Goal: Check status: Check status

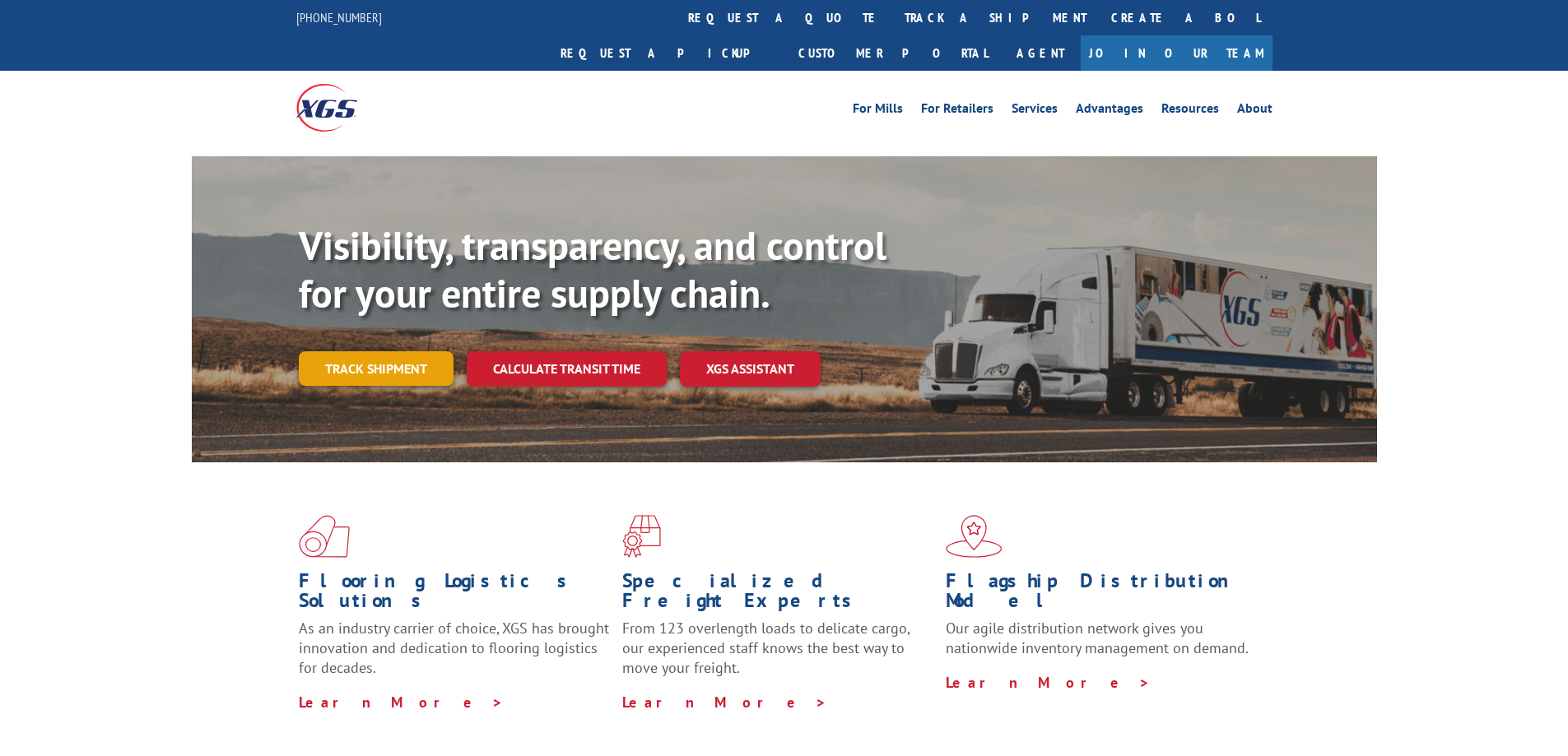
click at [391, 351] on link "Track shipment" at bounding box center [376, 368] width 155 height 34
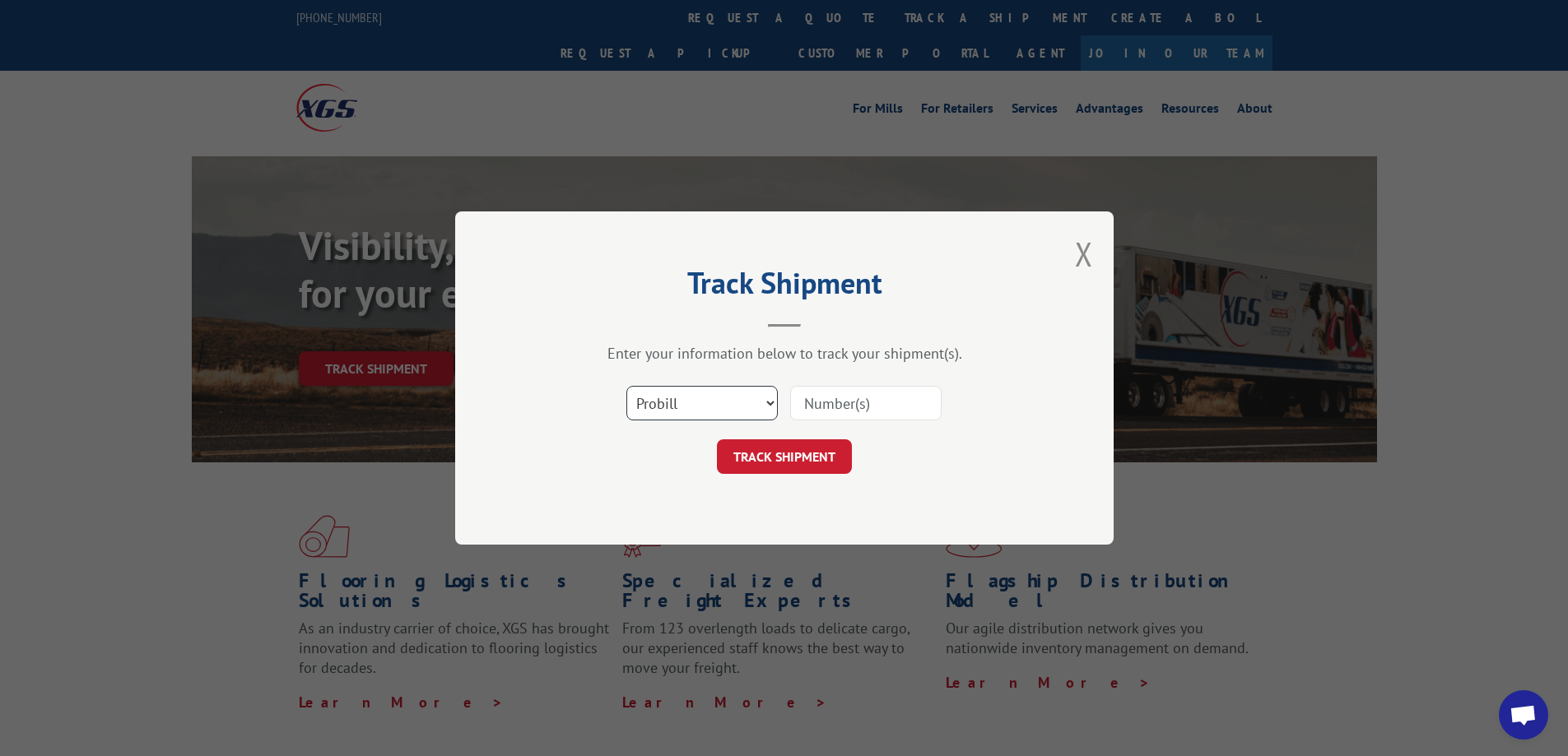
click at [750, 399] on select "Select category... Probill BOL PO" at bounding box center [702, 402] width 152 height 34
select select "bol"
click at [627, 385] on select "Select category... Probill BOL PO" at bounding box center [702, 402] width 152 height 34
click at [846, 399] on input at bounding box center [866, 402] width 152 height 34
paste input "54397309"
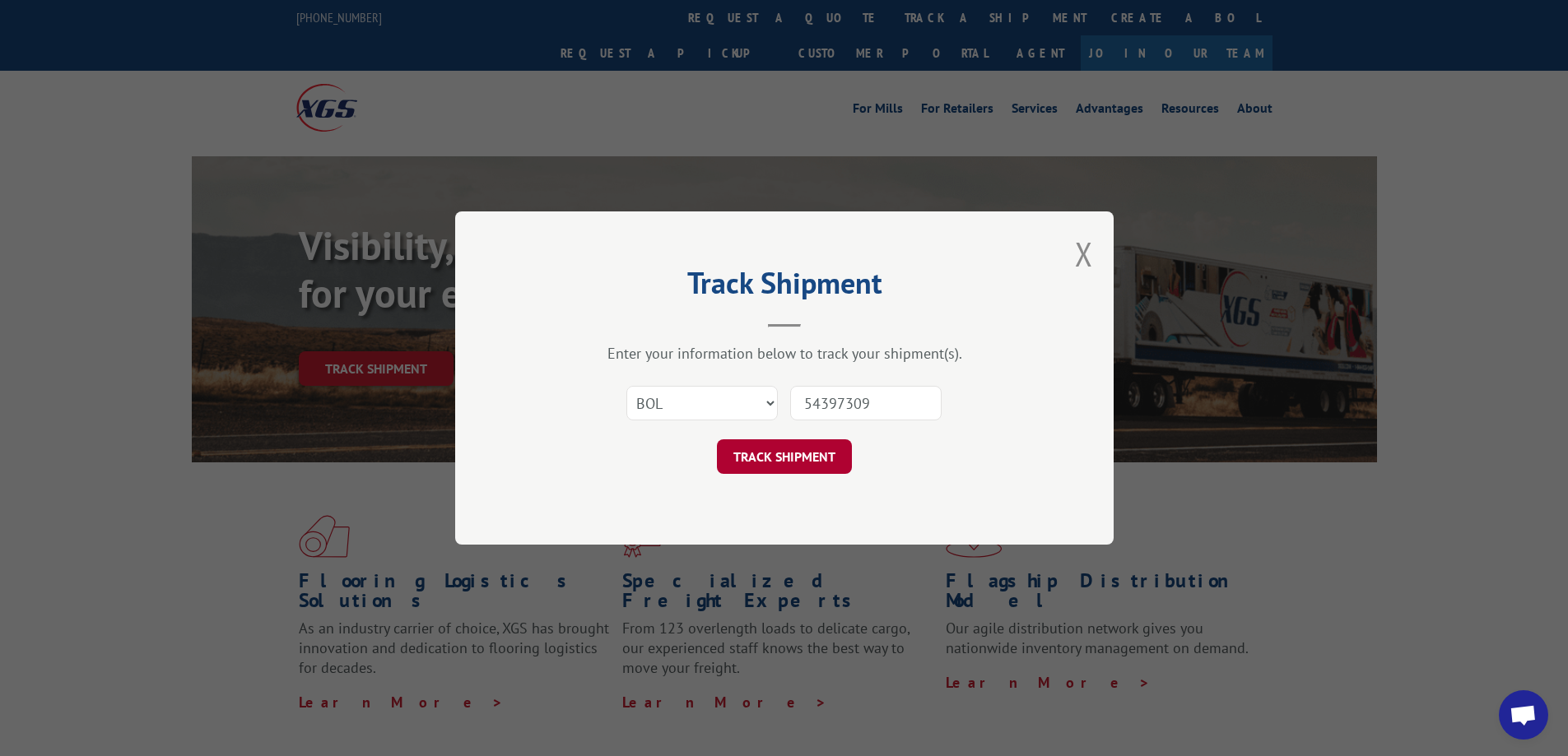
type input "54397309"
click at [805, 463] on button "TRACK SHIPMENT" at bounding box center [784, 456] width 135 height 34
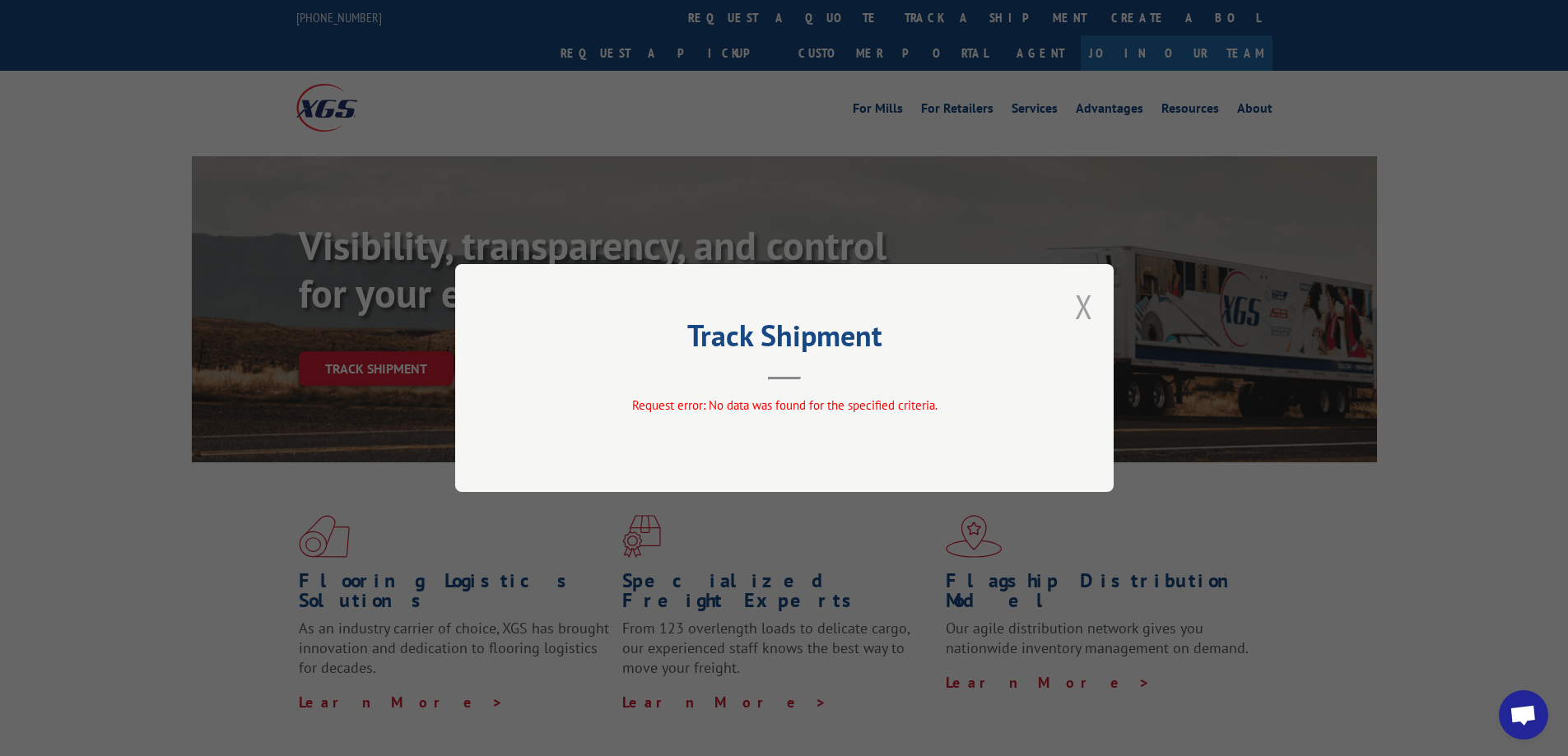
click at [1088, 316] on button "Close modal" at bounding box center [1083, 307] width 18 height 44
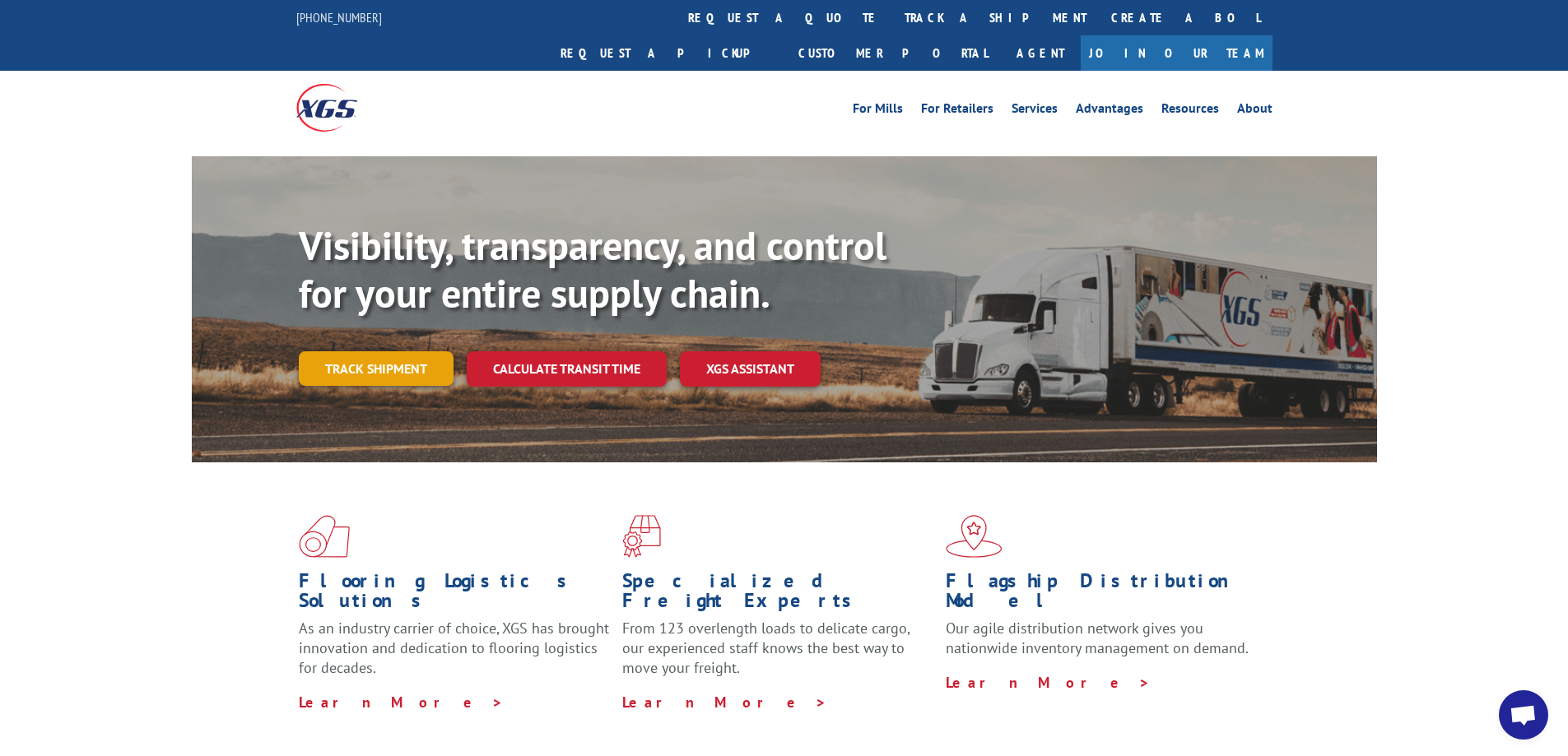
click at [372, 351] on link "Track shipment" at bounding box center [376, 368] width 155 height 34
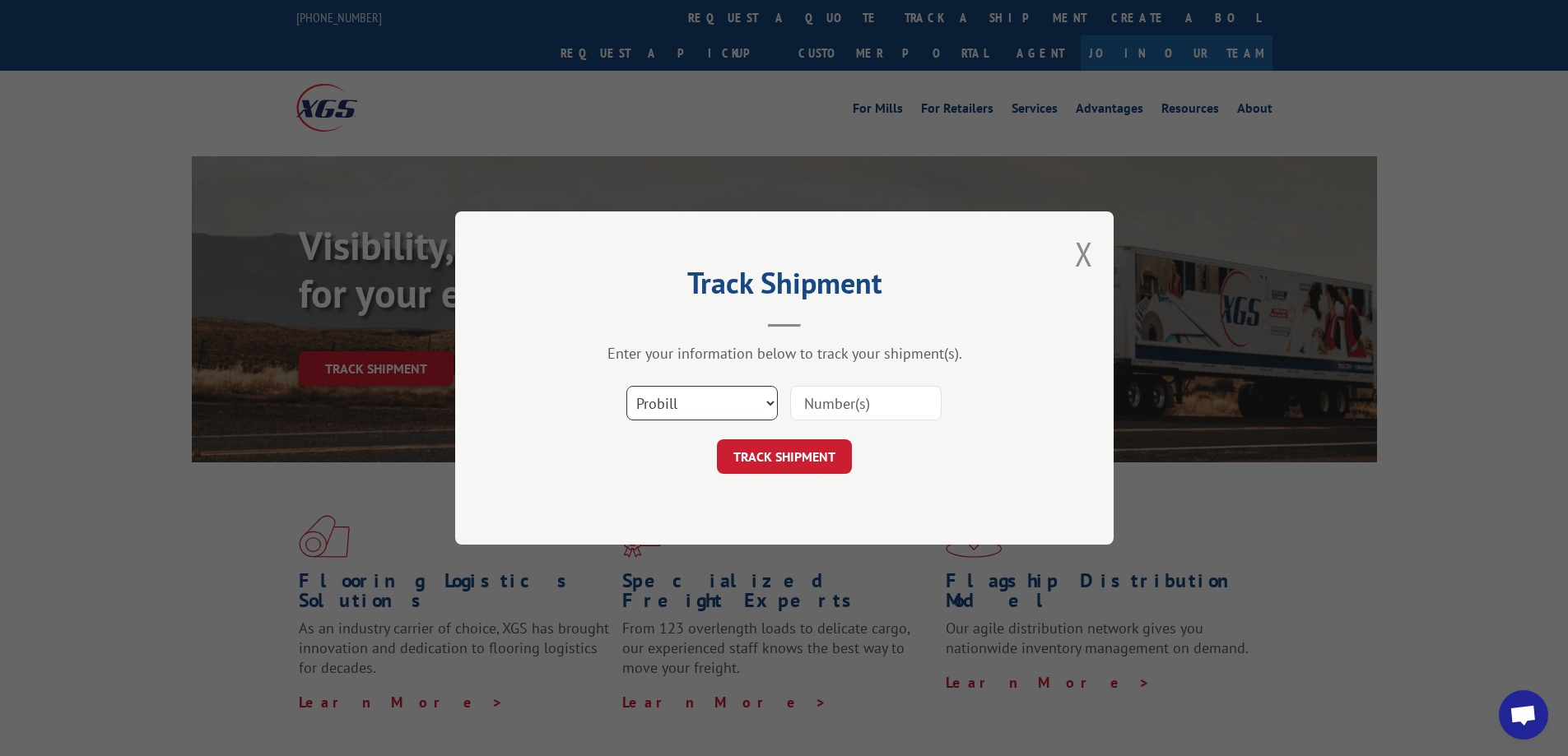
click at [723, 402] on select "Select category... Probill BOL PO" at bounding box center [702, 402] width 152 height 34
select select "bol"
click at [627, 385] on select "Select category... Probill BOL PO" at bounding box center [702, 402] width 152 height 34
click at [806, 414] on input at bounding box center [866, 402] width 152 height 34
paste input "54397309"
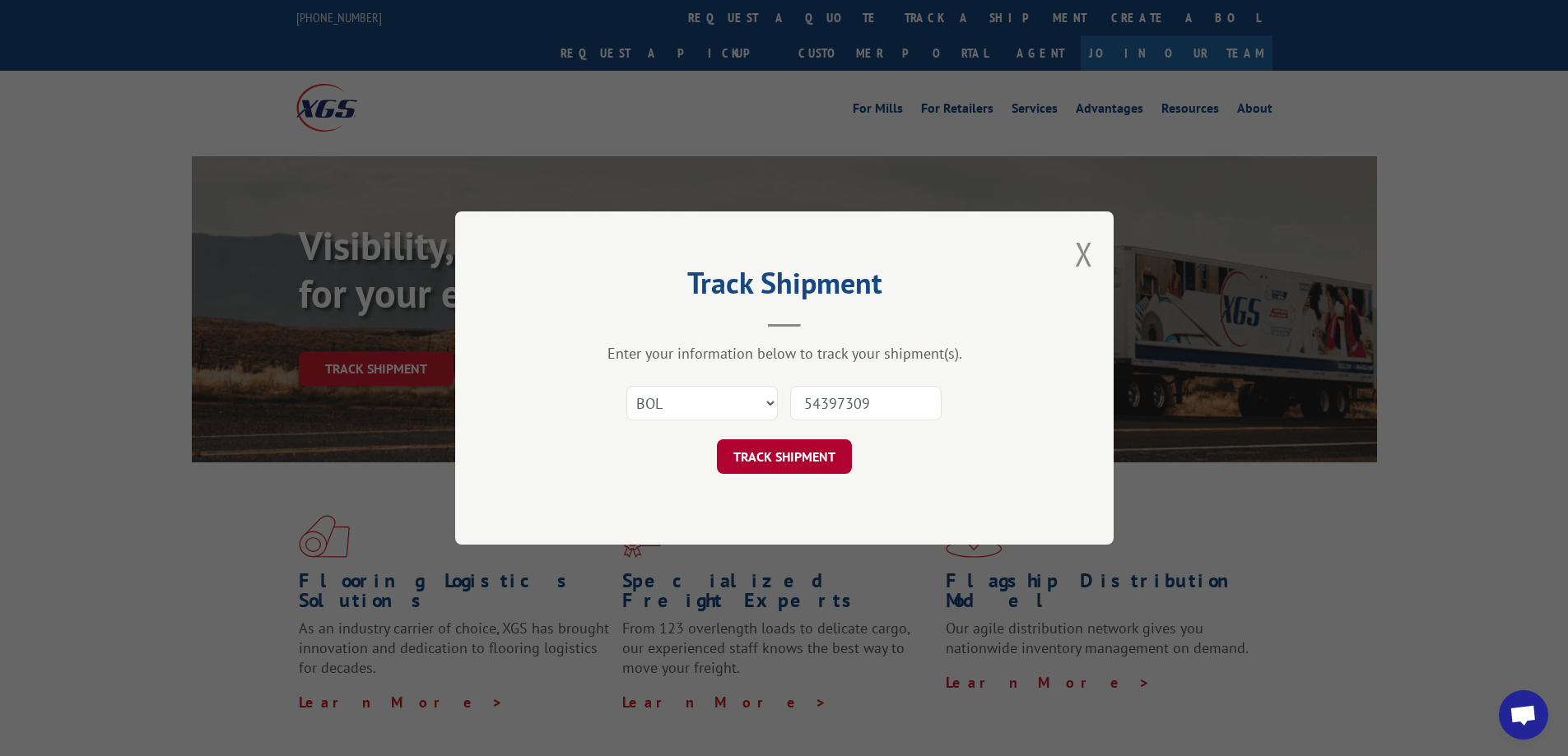
type input "54397309"
click at [826, 459] on button "TRACK SHIPMENT" at bounding box center [784, 456] width 135 height 34
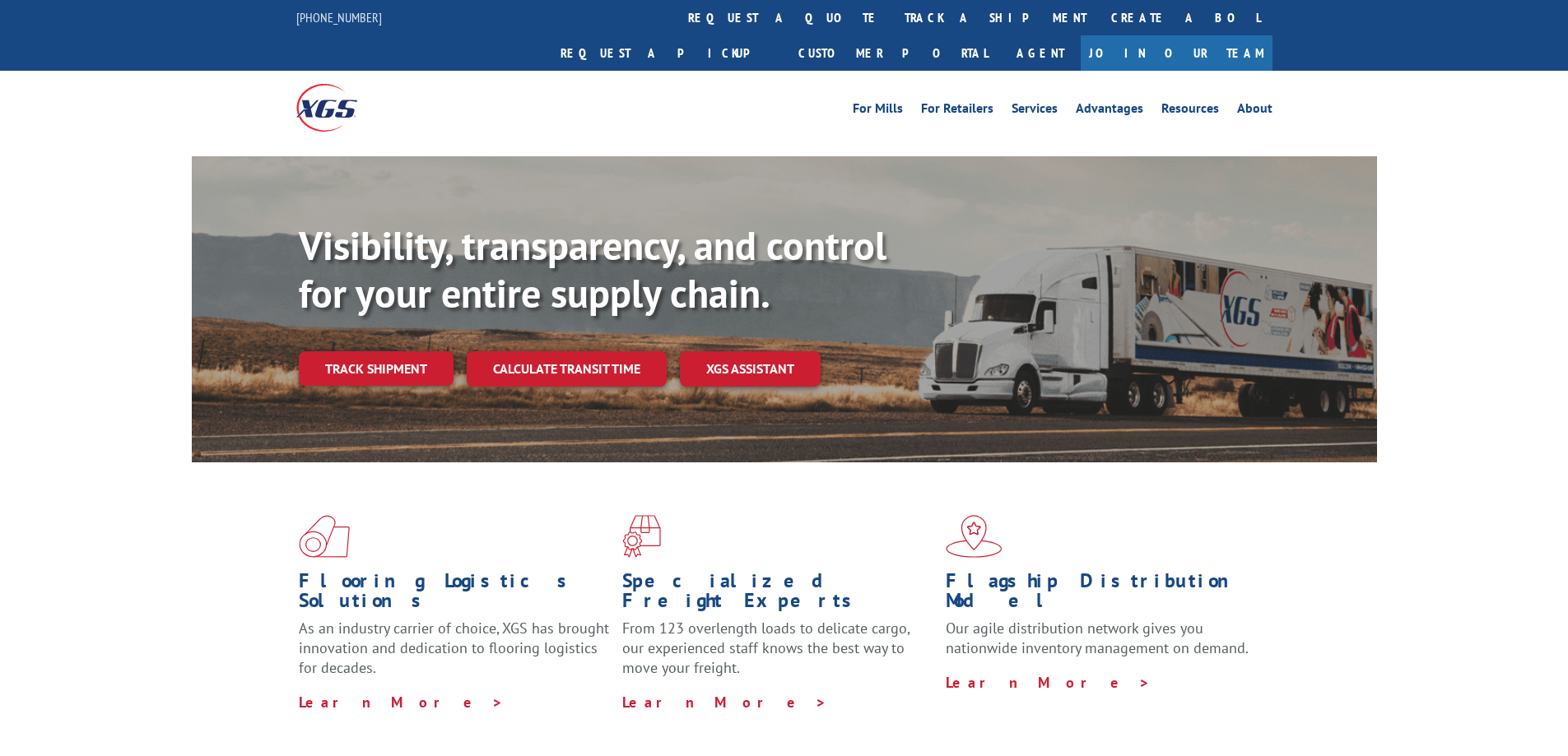
click at [401, 351] on link "Track shipment" at bounding box center [376, 368] width 155 height 34
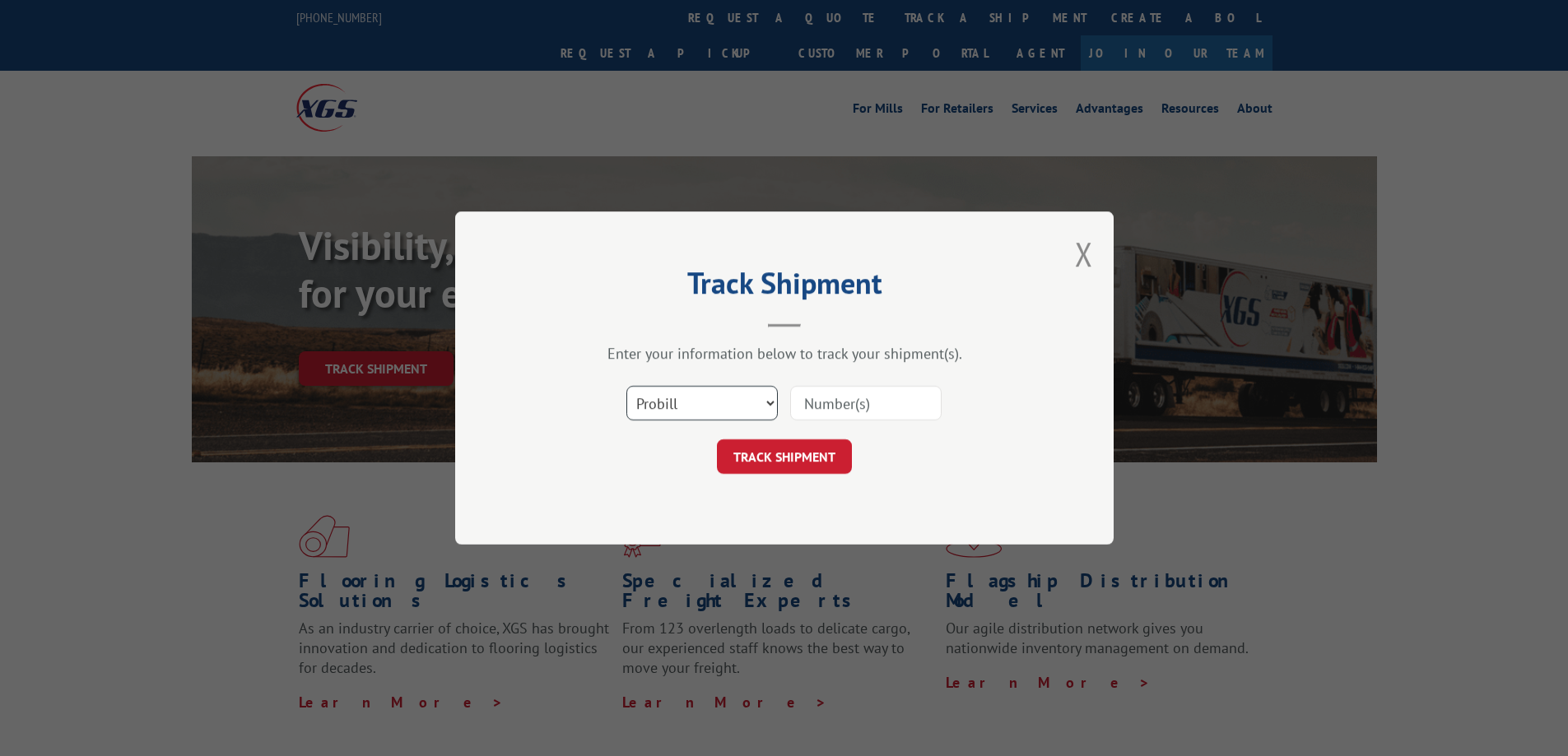
click at [723, 386] on select "Select category... Probill BOL PO" at bounding box center [702, 402] width 152 height 34
select select "po"
click at [627, 385] on select "Select category... Probill BOL PO" at bounding box center [702, 402] width 152 height 34
click at [827, 411] on input at bounding box center [866, 402] width 152 height 34
paste input "CG504505"
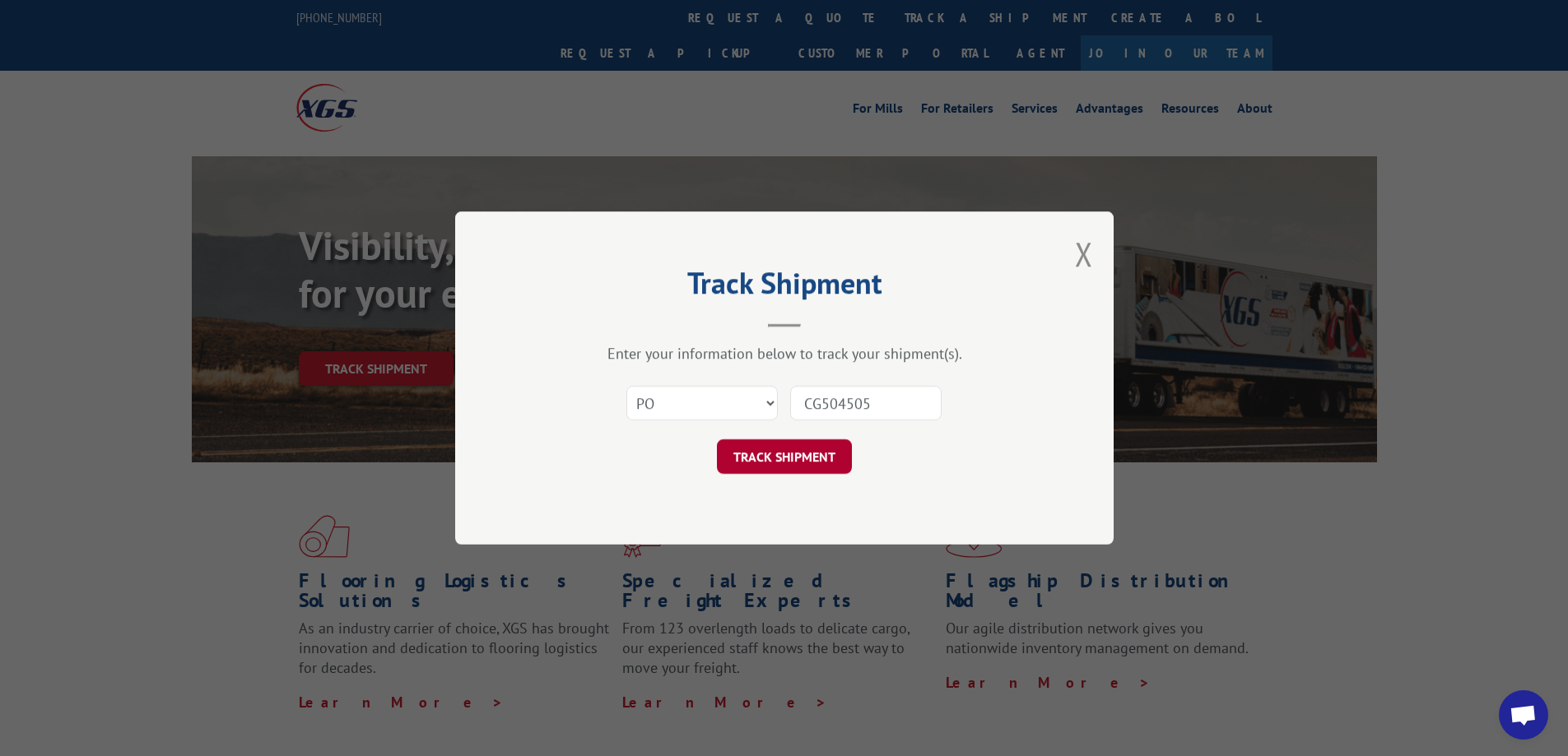
type input "CG504505"
click at [812, 449] on button "TRACK SHIPMENT" at bounding box center [784, 456] width 135 height 34
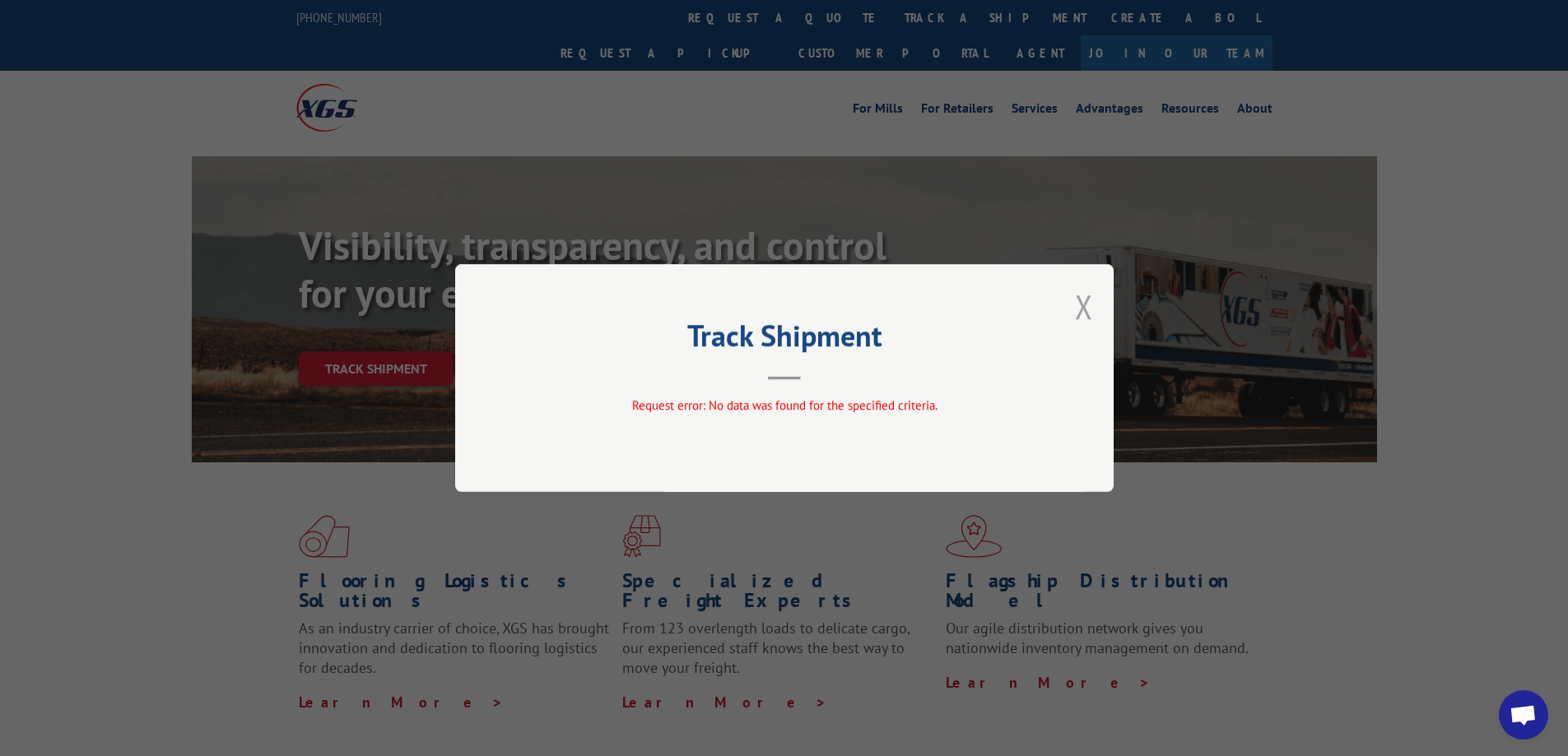
click at [1086, 309] on button "Close modal" at bounding box center [1083, 307] width 18 height 44
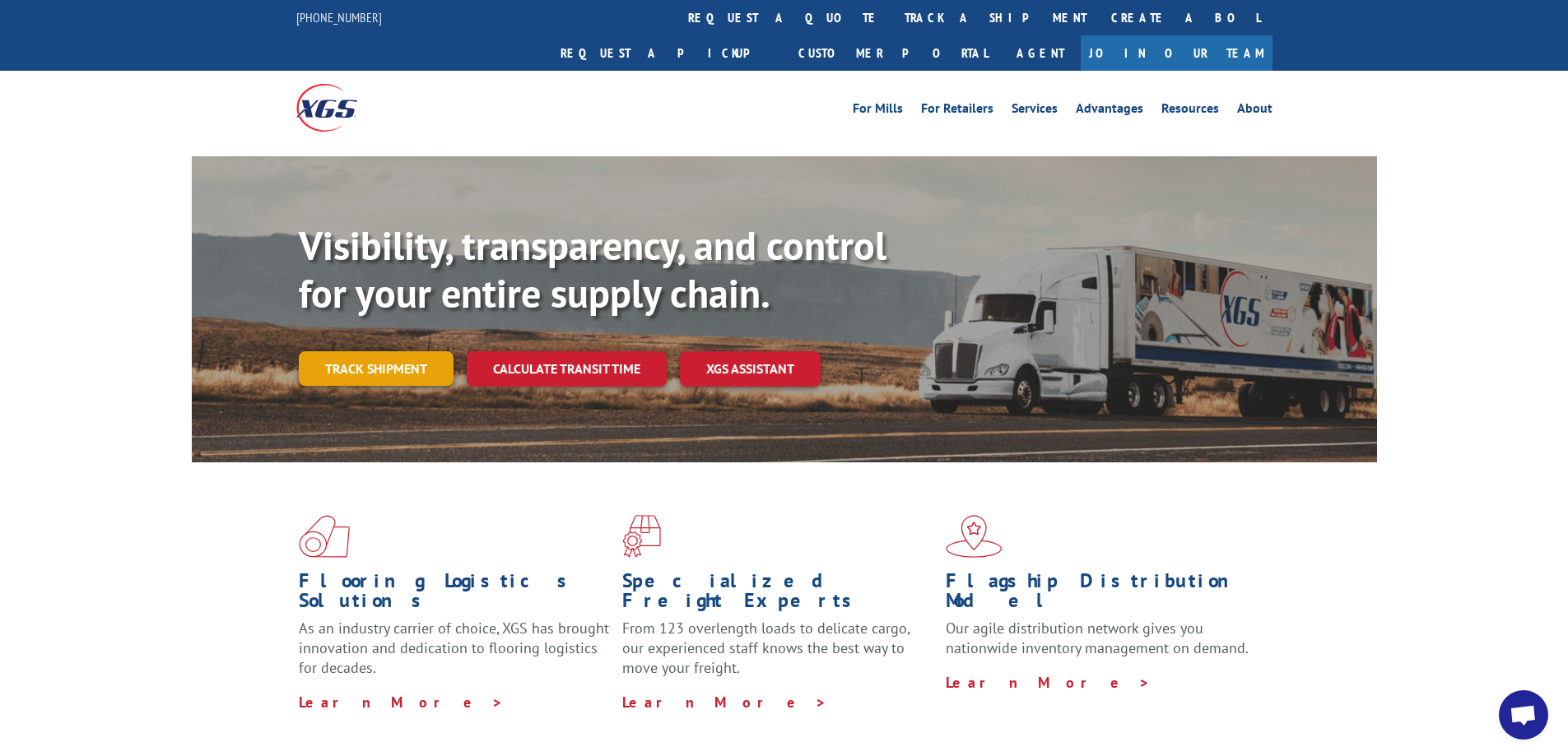
click at [394, 351] on link "Track shipment" at bounding box center [376, 368] width 155 height 34
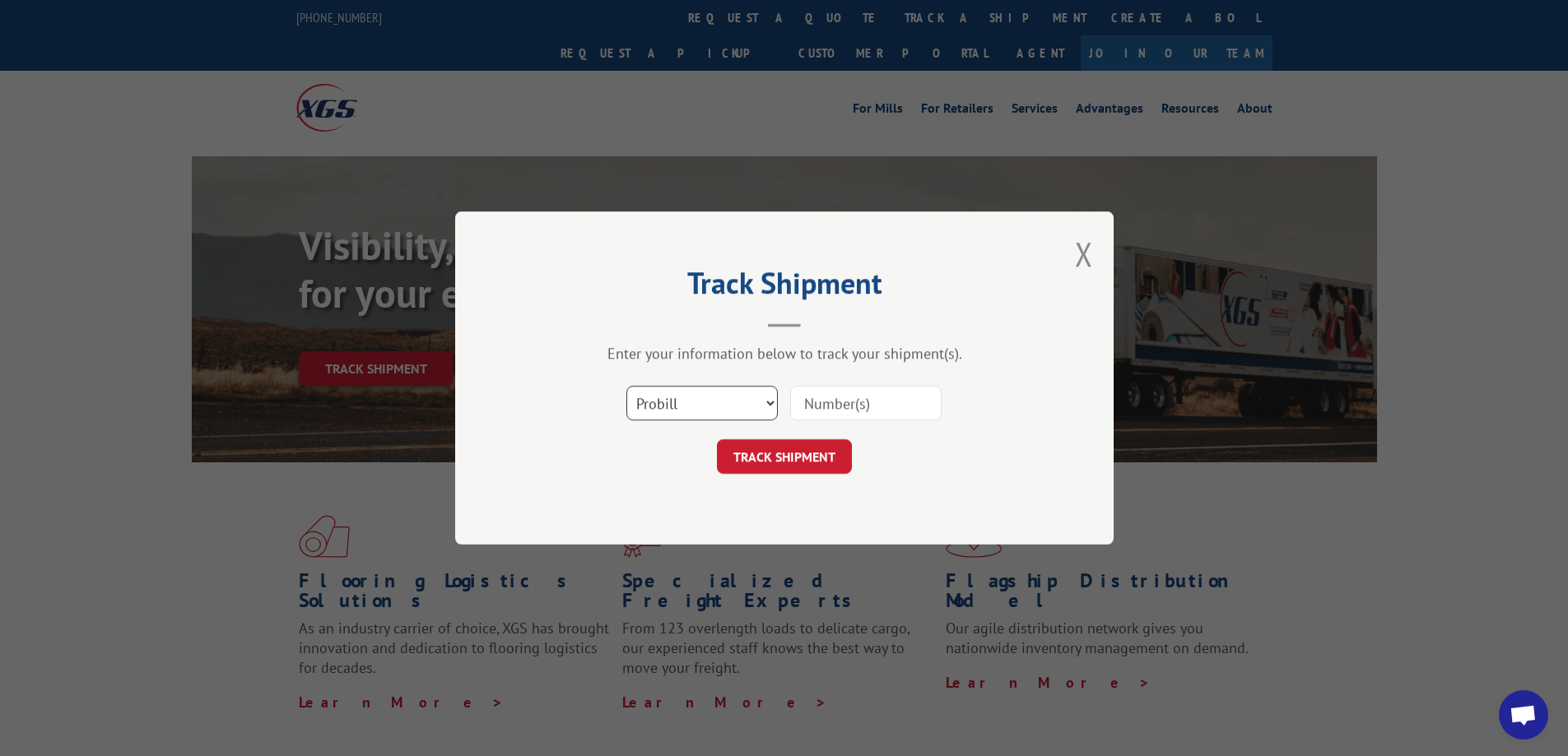
click at [700, 399] on select "Select category... Probill BOL PO" at bounding box center [702, 402] width 152 height 34
select select "po"
click at [627, 385] on select "Select category... Probill BOL PO" at bounding box center [702, 402] width 152 height 34
drag, startPoint x: 794, startPoint y: 411, endPoint x: 802, endPoint y: 406, distance: 9.4
click at [794, 411] on input at bounding box center [866, 402] width 152 height 34
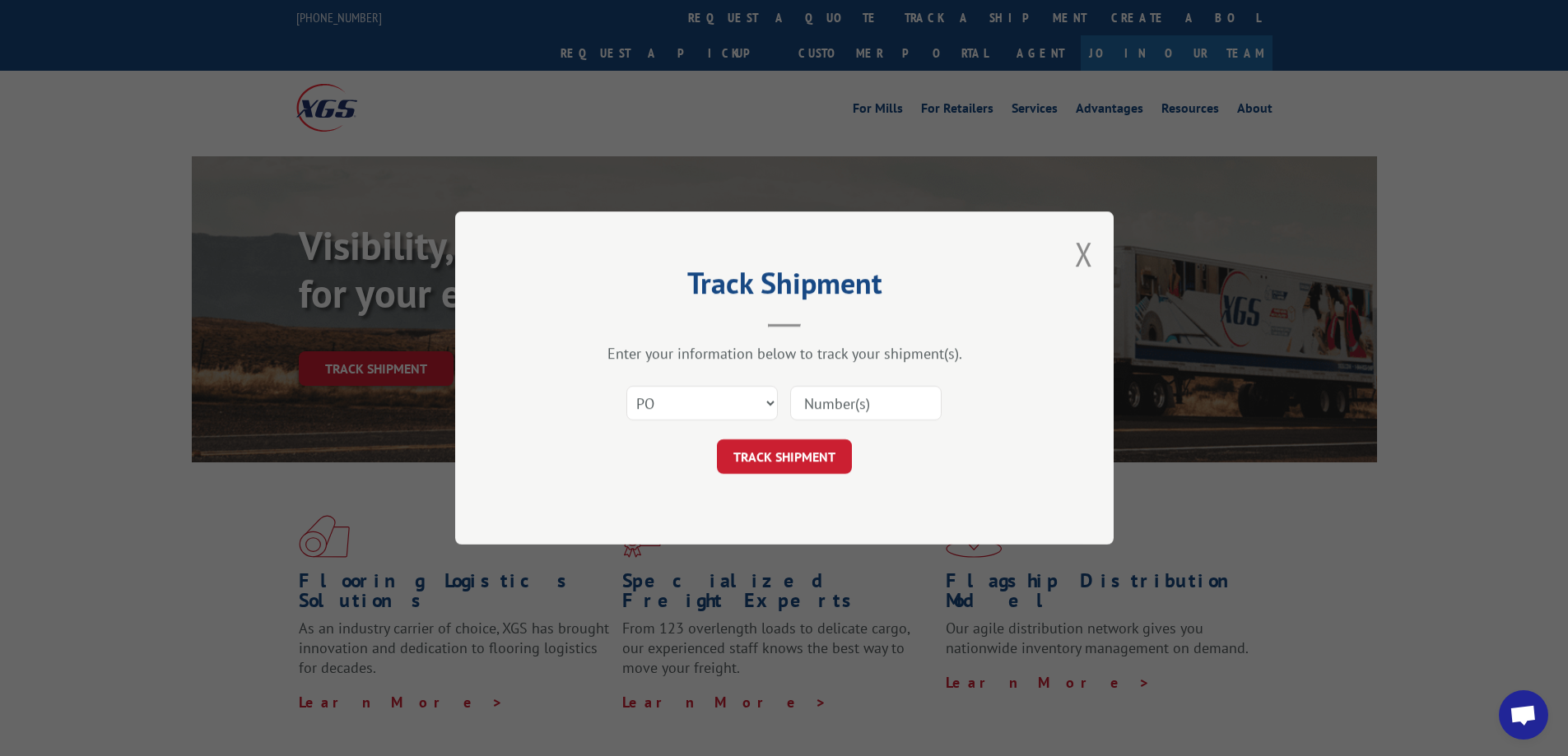
paste input "CG504505"
type input "CG504505"
click at [799, 444] on button "TRACK SHIPMENT" at bounding box center [784, 456] width 135 height 34
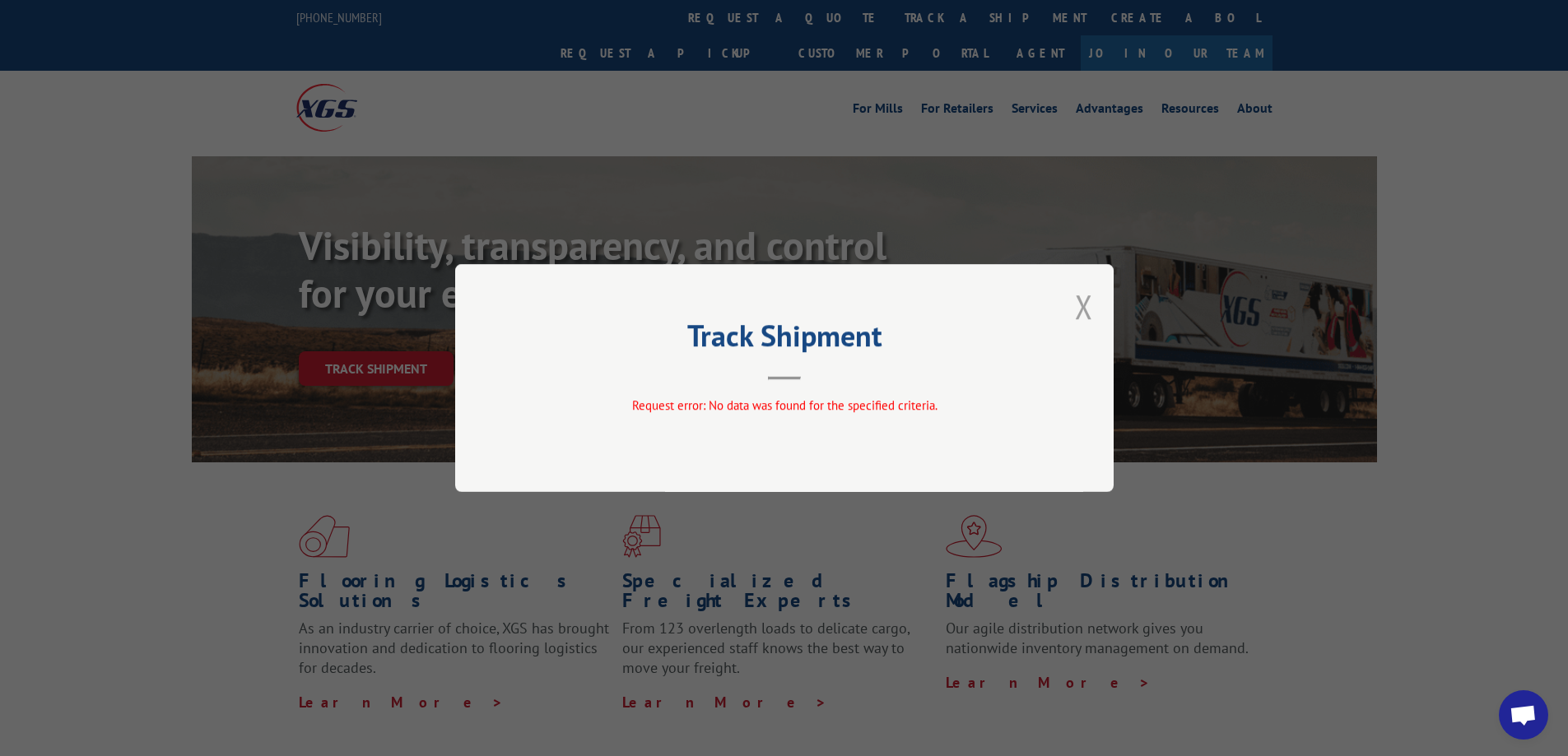
click at [1089, 303] on button "Close modal" at bounding box center [1083, 307] width 18 height 44
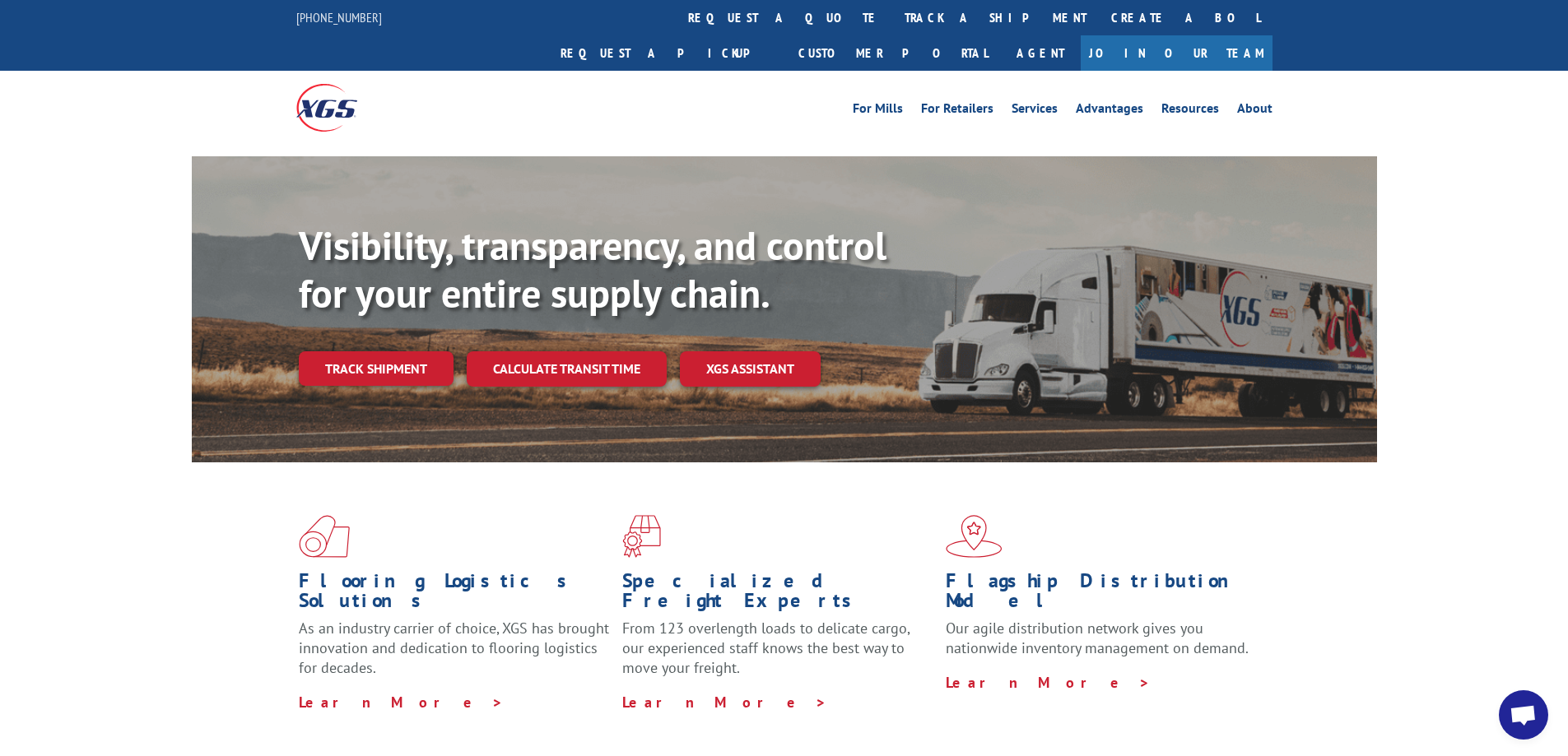
click at [129, 181] on div "Visibility, transparency, and control for your entire supply chain. Track shipm…" at bounding box center [784, 325] width 1568 height 338
click at [85, 145] on div at bounding box center [784, 151] width 1568 height 12
